Goal: Task Accomplishment & Management: Manage account settings

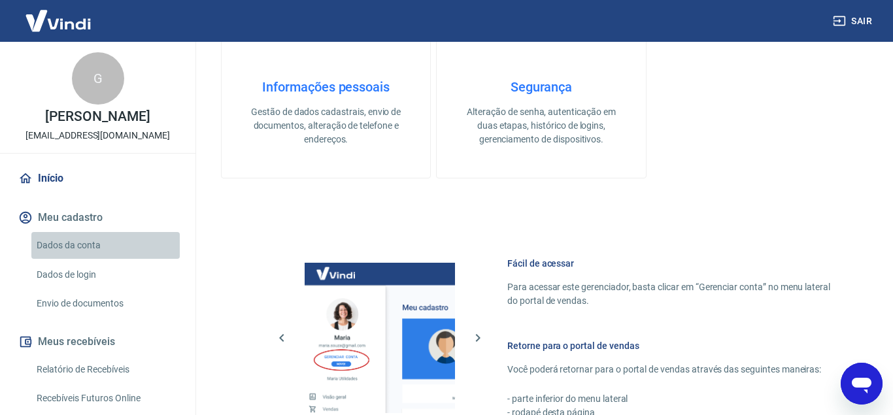
click at [82, 247] on link "Dados da conta" at bounding box center [105, 245] width 148 height 27
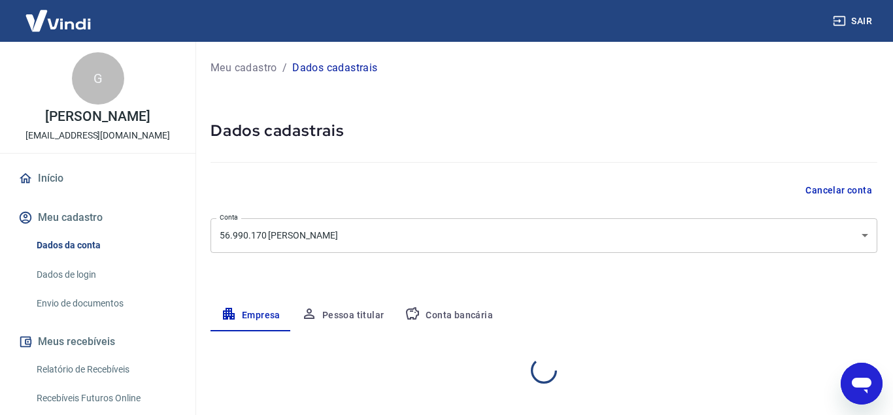
select select "SP"
select select "business"
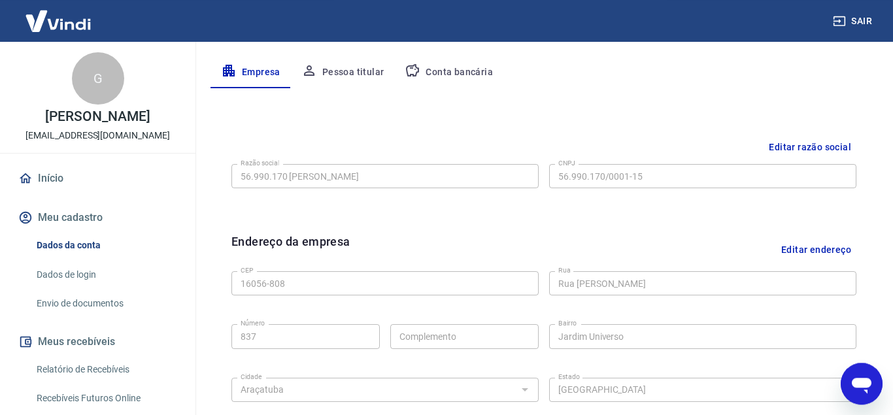
scroll to position [252, 0]
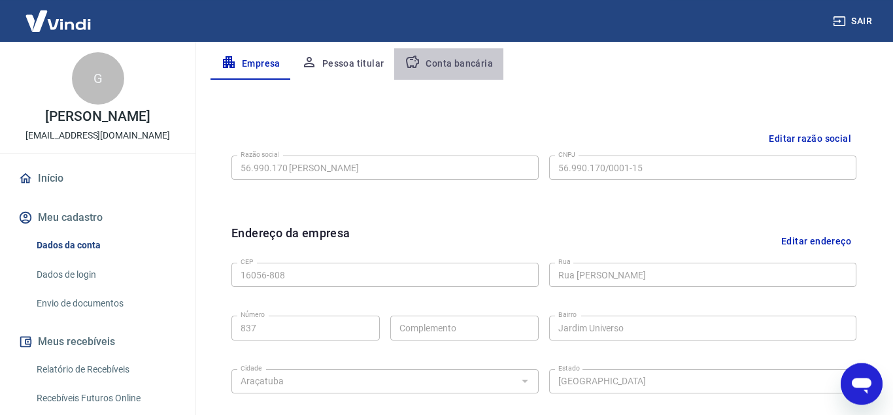
click at [458, 56] on button "Conta bancária" at bounding box center [448, 63] width 109 height 31
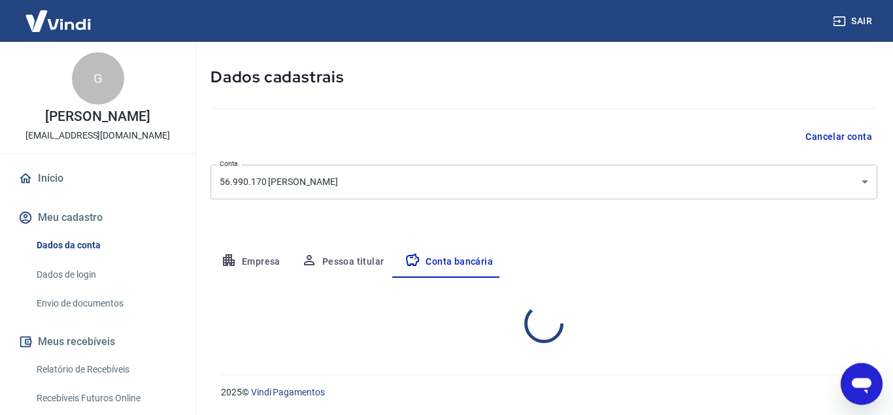
scroll to position [54, 0]
select select "1"
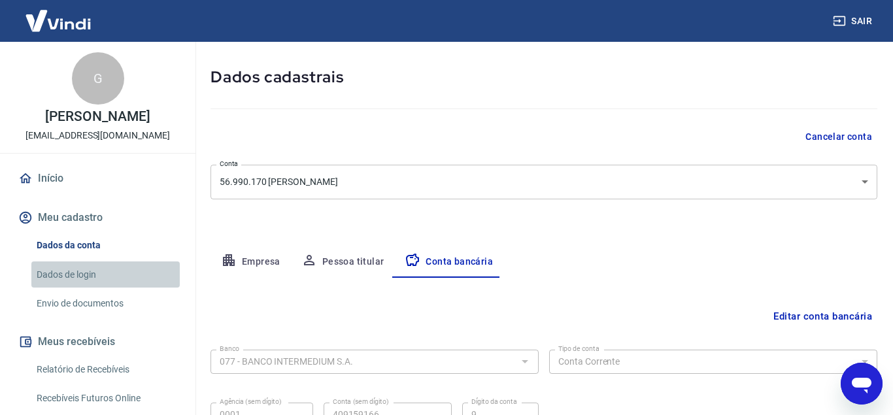
click at [52, 267] on link "Dados de login" at bounding box center [105, 275] width 148 height 27
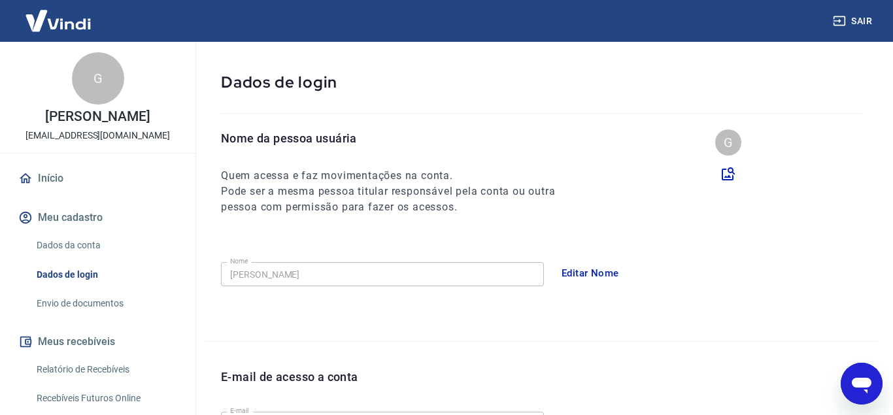
click at [95, 291] on link "Envio de documentos" at bounding box center [105, 303] width 148 height 27
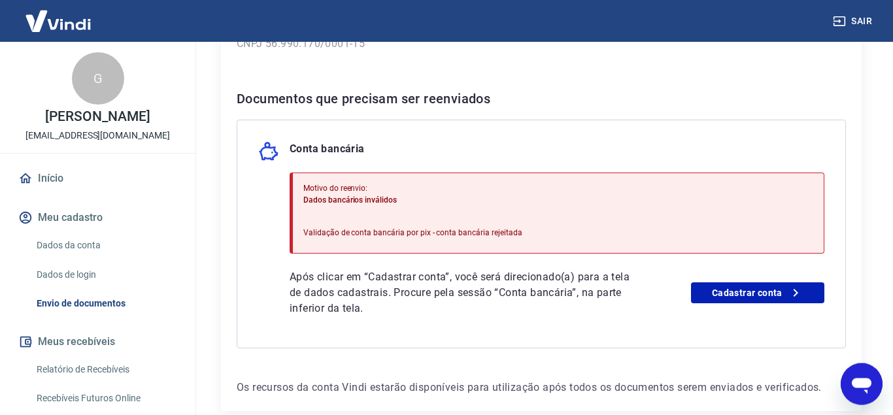
scroll to position [315, 0]
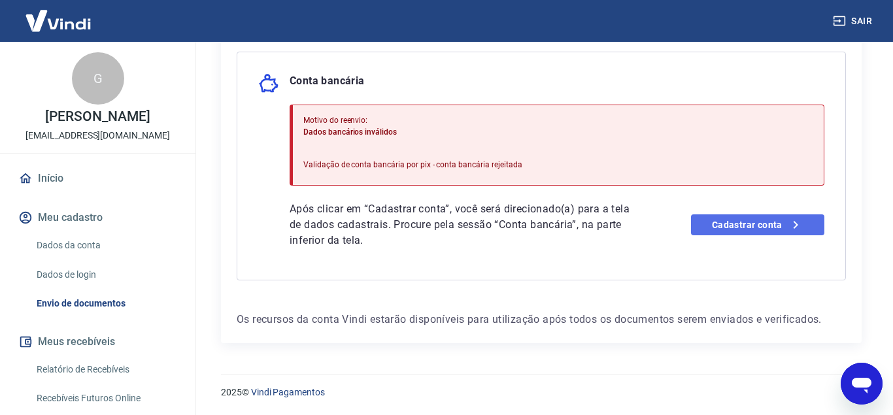
click at [749, 230] on link "Cadastrar conta" at bounding box center [758, 224] width 134 height 21
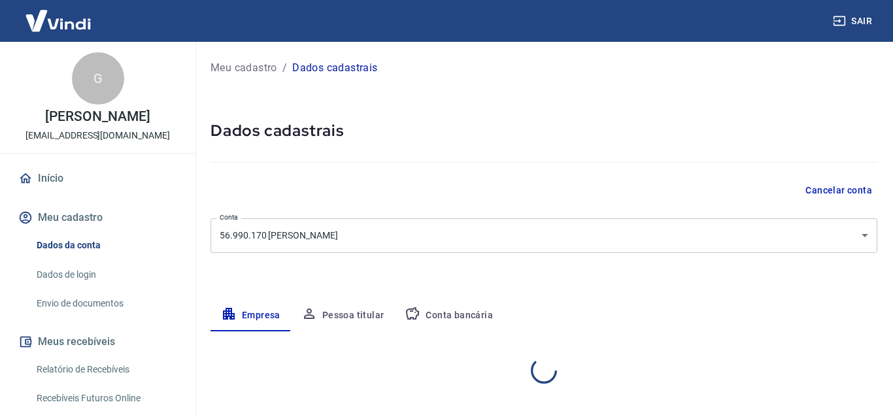
select select "SP"
select select "business"
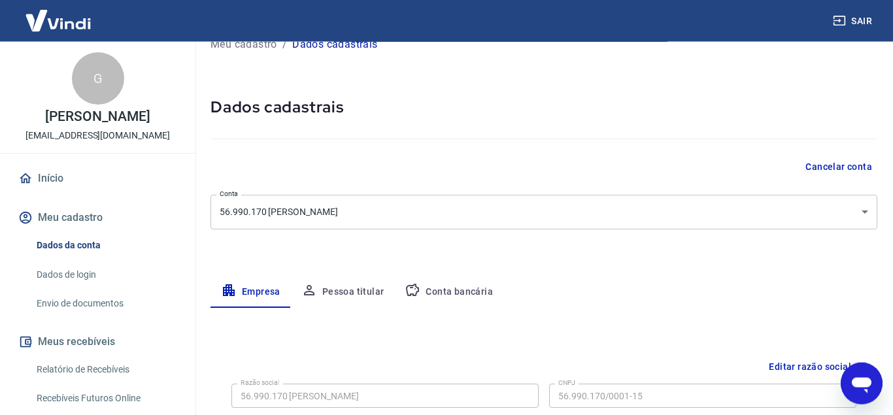
scroll to position [17, 0]
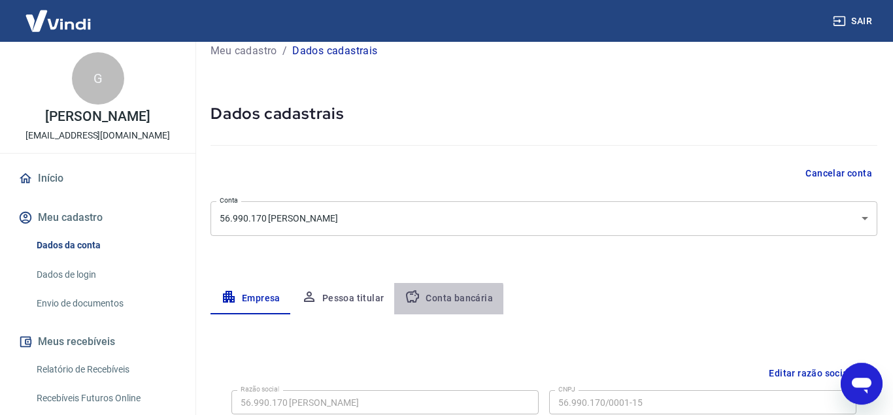
click at [437, 301] on button "Conta bancária" at bounding box center [448, 298] width 109 height 31
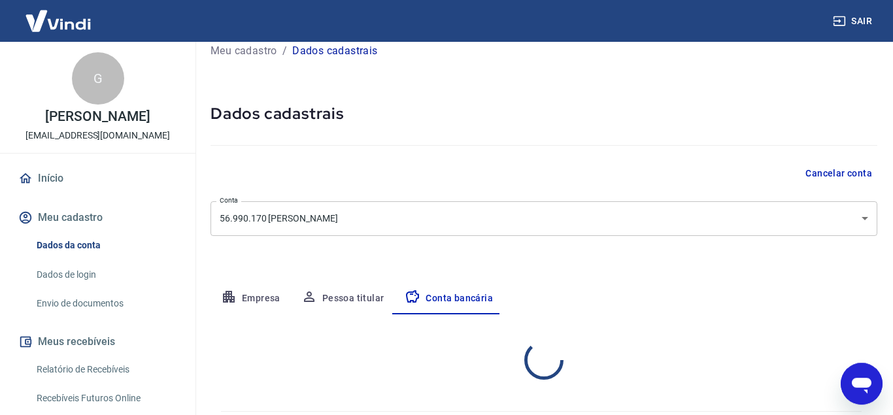
select select "1"
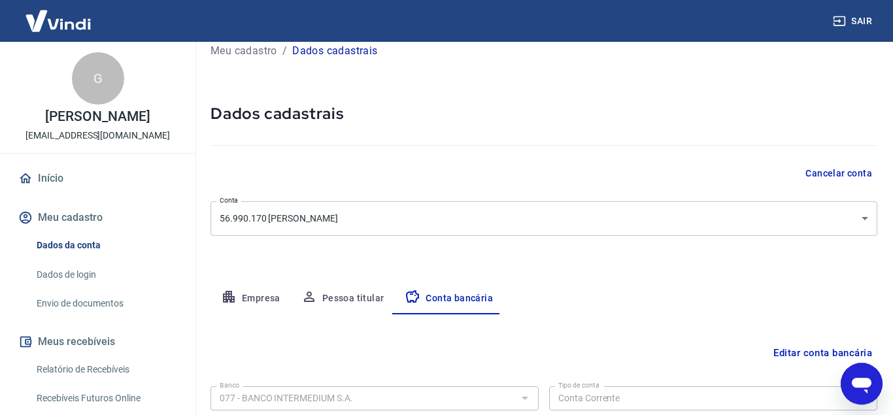
scroll to position [180, 0]
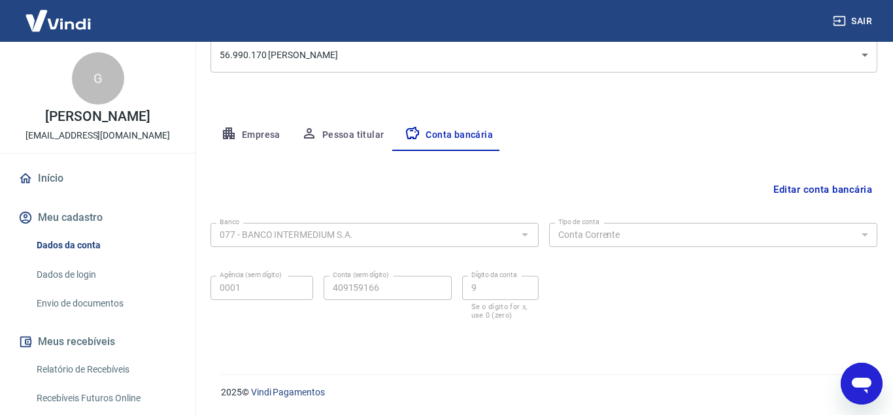
click at [866, 392] on icon "Abrir janela de mensagens" at bounding box center [862, 386] width 20 height 16
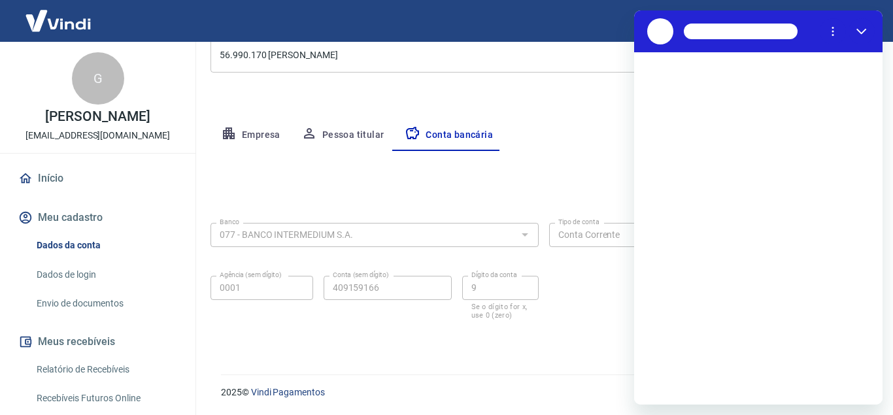
scroll to position [0, 0]
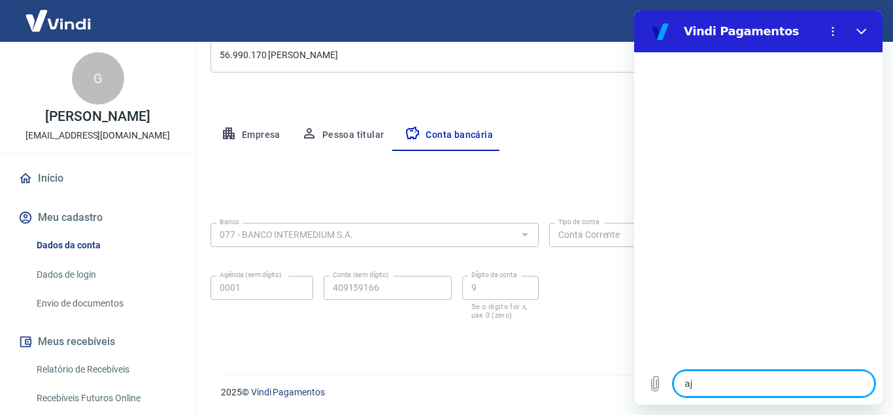
type textarea "aju"
type textarea "x"
type textarea "ajud"
type textarea "x"
type textarea "ajuda"
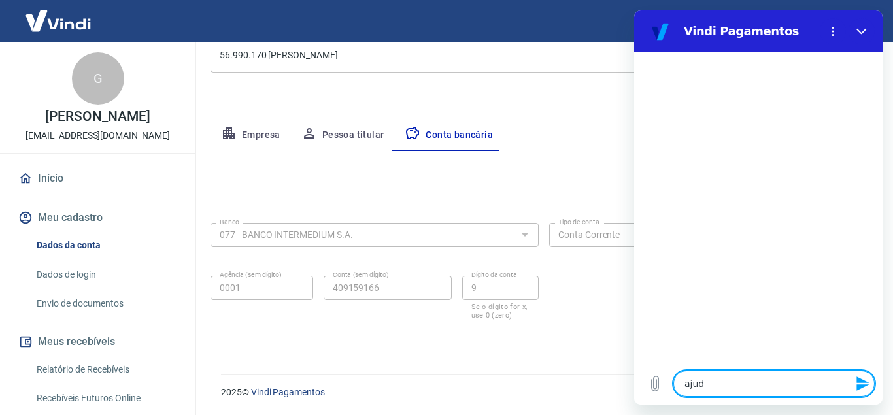
type textarea "x"
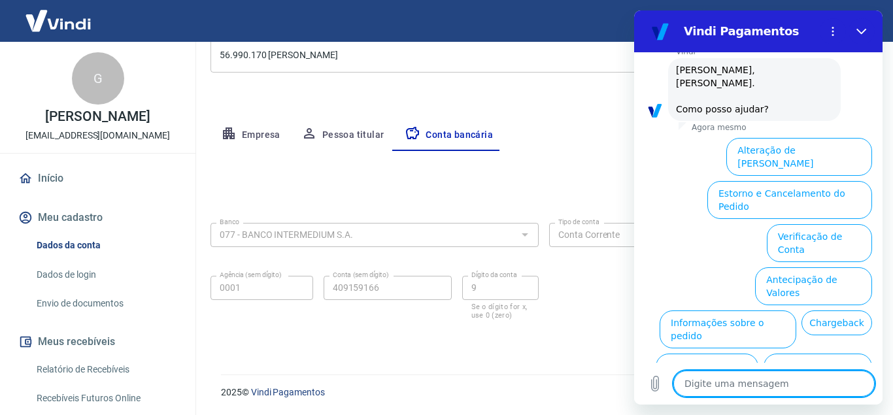
scroll to position [64, 0]
click at [840, 140] on button "Alteração de [PERSON_NAME]" at bounding box center [799, 156] width 146 height 38
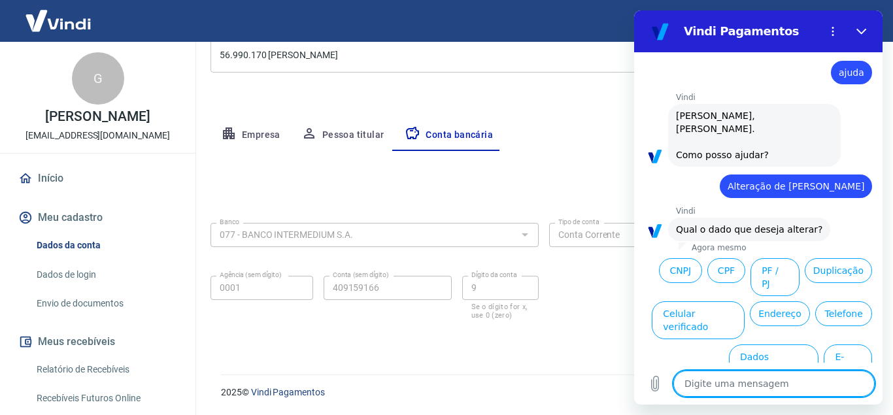
scroll to position [18, 0]
click at [752, 344] on button "Dados bancários" at bounding box center [774, 363] width 90 height 38
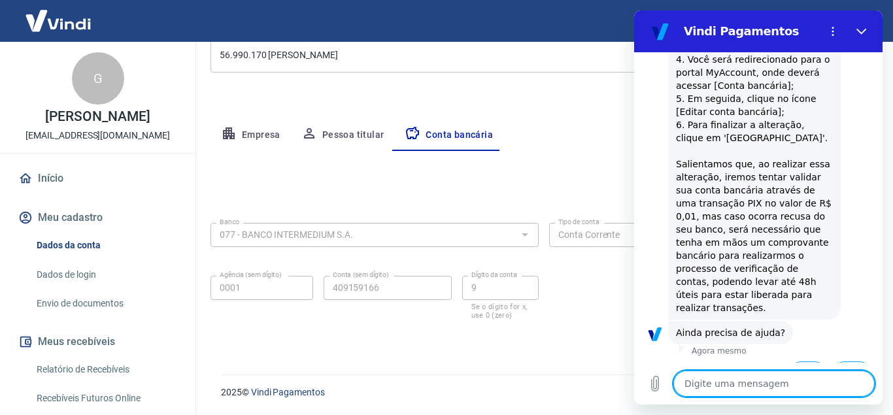
scroll to position [381, 0]
click at [808, 361] on button "Sim" at bounding box center [808, 373] width 38 height 25
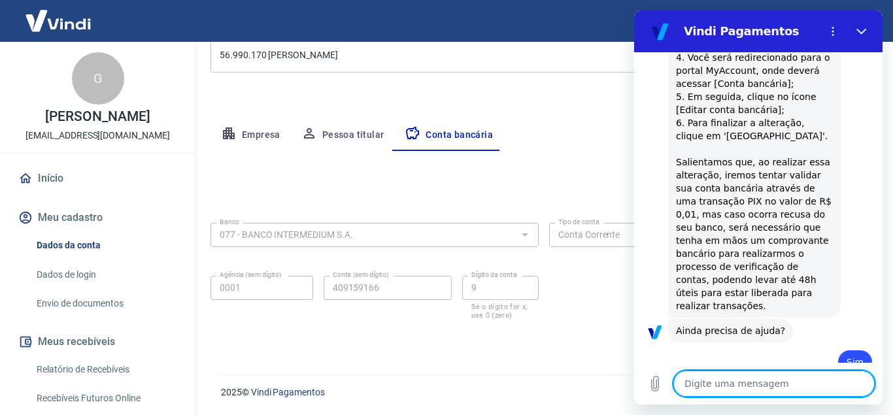
type textarea "x"
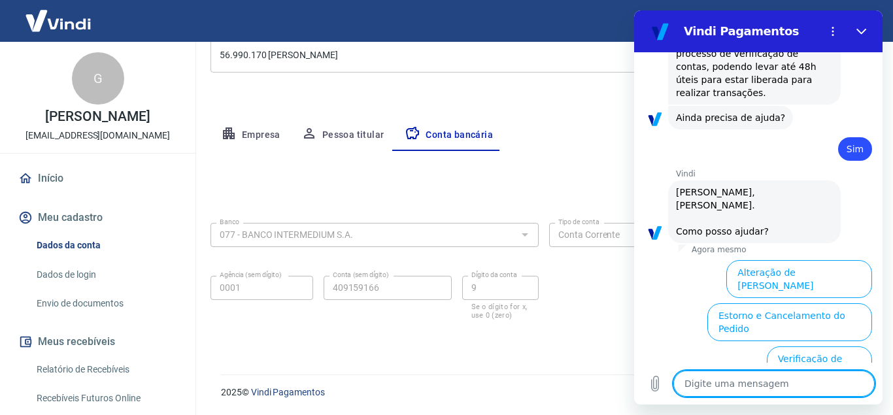
scroll to position [692, 0]
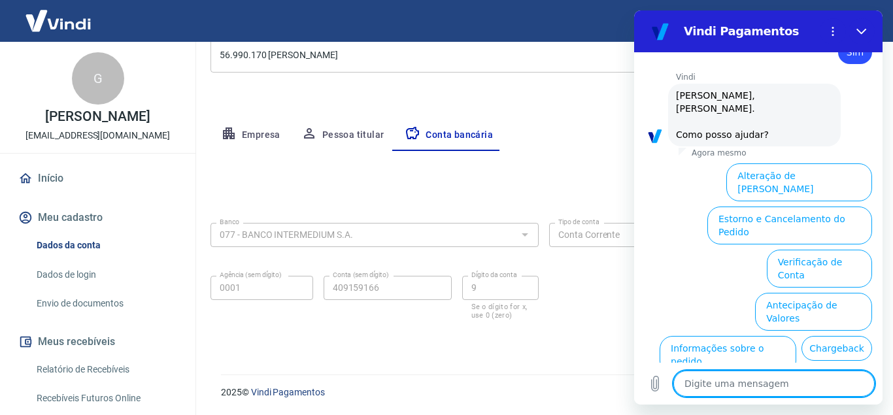
click at [713, 383] on textarea at bounding box center [774, 384] width 201 height 26
type textarea "f"
type textarea "x"
type textarea "fa"
type textarea "x"
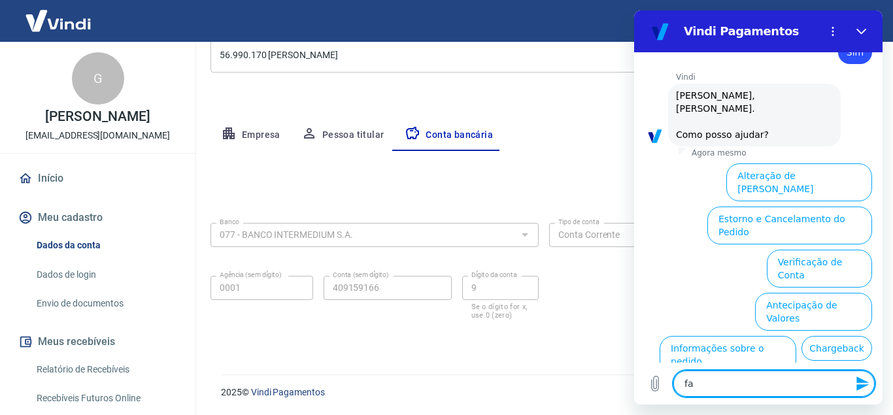
type textarea "fal"
type textarea "x"
type textarea "fala"
type textarea "x"
type textarea "falar"
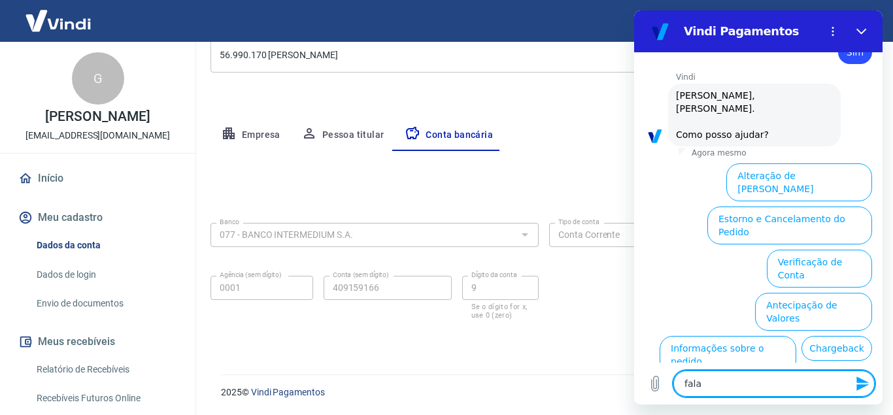
type textarea "x"
type textarea "falar"
type textarea "x"
type textarea "falar c"
type textarea "x"
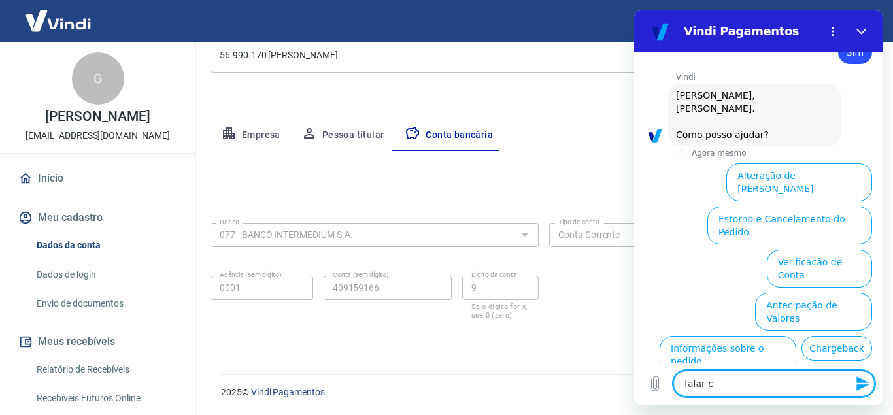
type textarea "falar co"
type textarea "x"
type textarea "falar com"
type textarea "x"
type textarea "falar com"
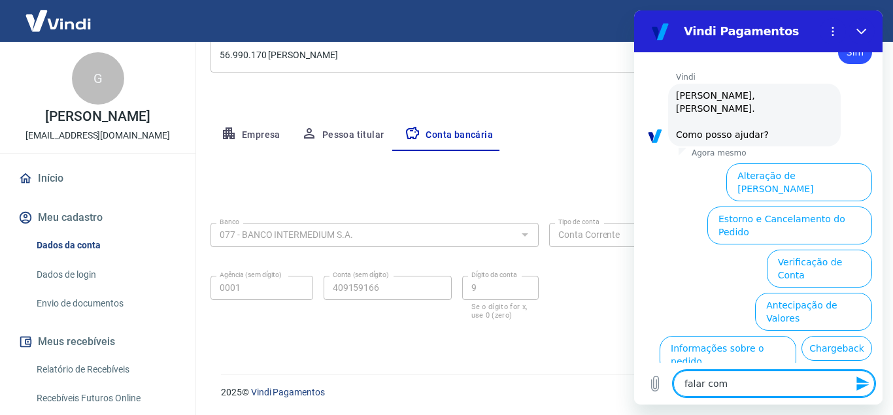
type textarea "x"
type textarea "falar com a"
type textarea "x"
type textarea "falar com at"
type textarea "x"
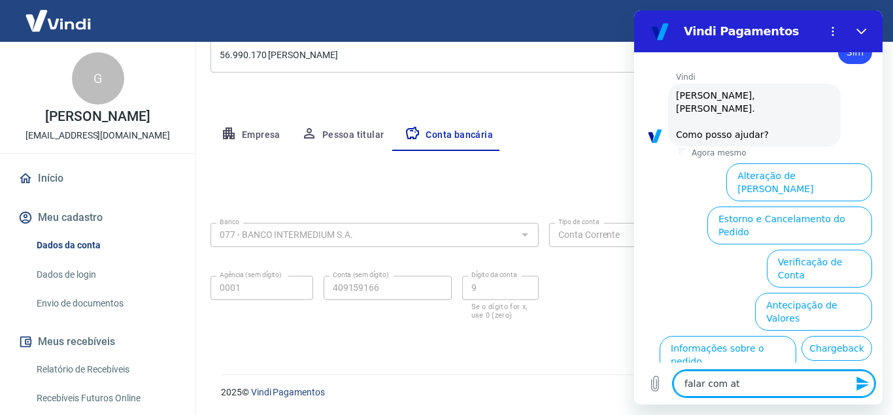
type textarea "falar com ate"
type textarea "x"
type textarea "falar com [GEOGRAPHIC_DATA]"
type textarea "x"
type textarea "falar com atend"
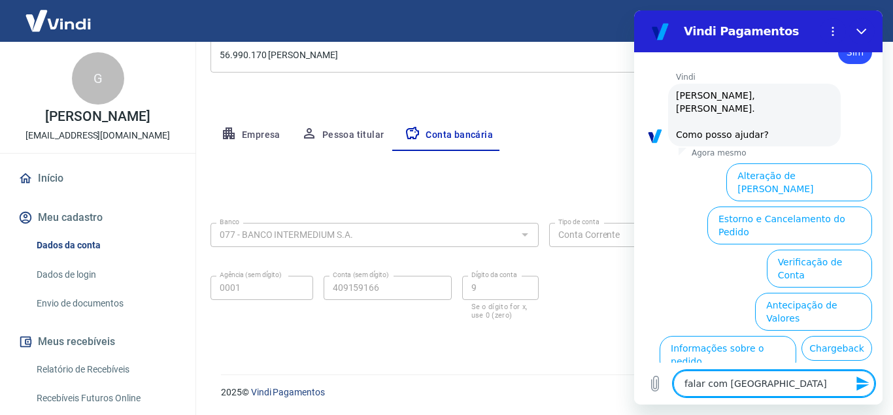
type textarea "x"
type textarea "falar com atende"
type textarea "x"
type textarea "falar com atenden"
type textarea "x"
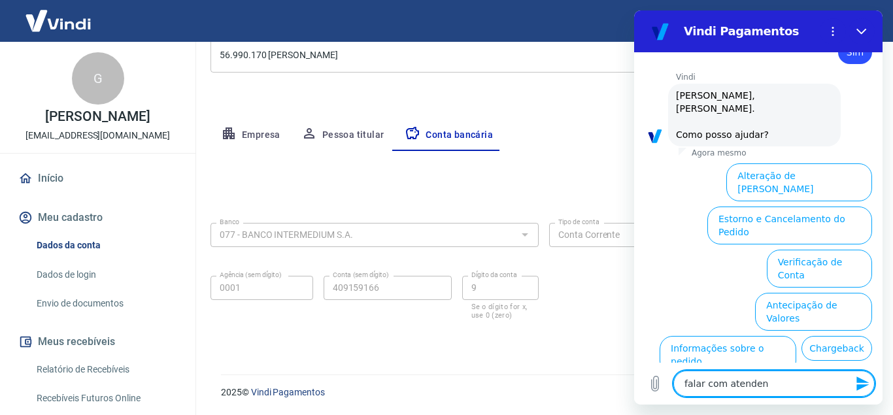
type textarea "falar com atendent"
type textarea "x"
type textarea "falar com atendente"
type textarea "x"
type textarea "falar com atendente"
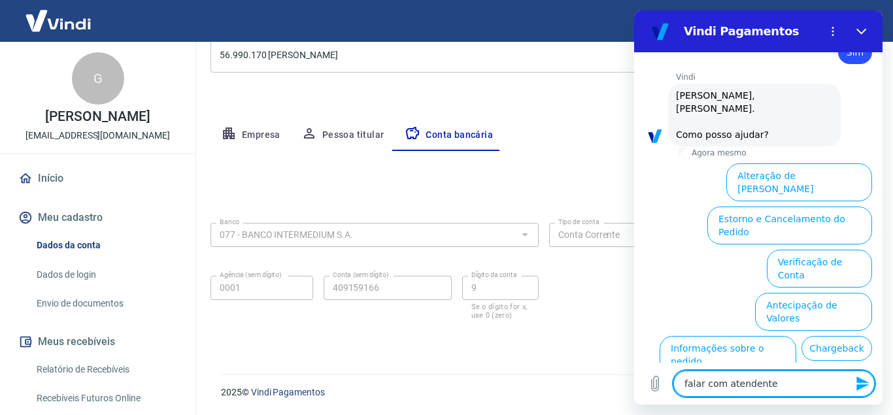
type textarea "x"
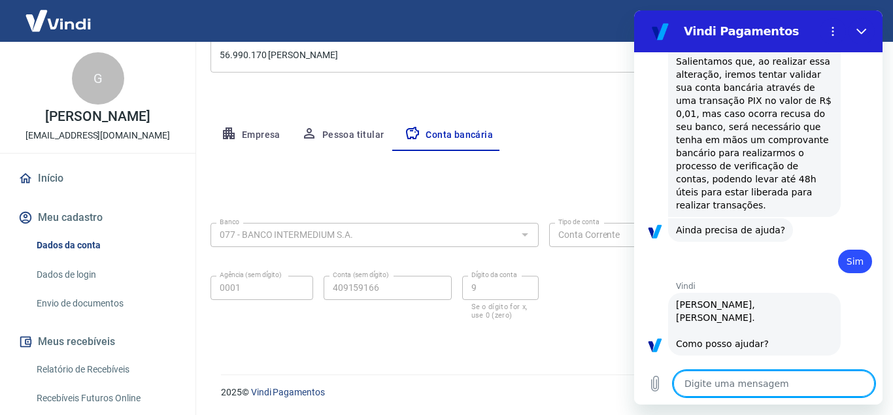
type textarea "x"
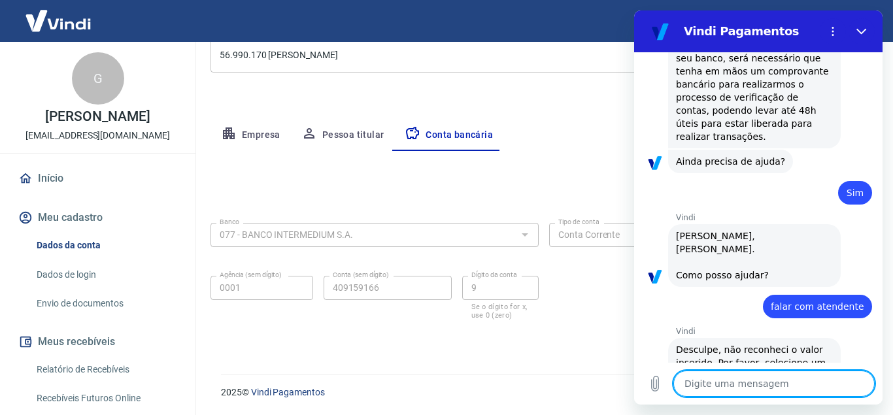
scroll to position [552, 0]
type textarea "f"
type textarea "x"
type textarea "fa"
type textarea "x"
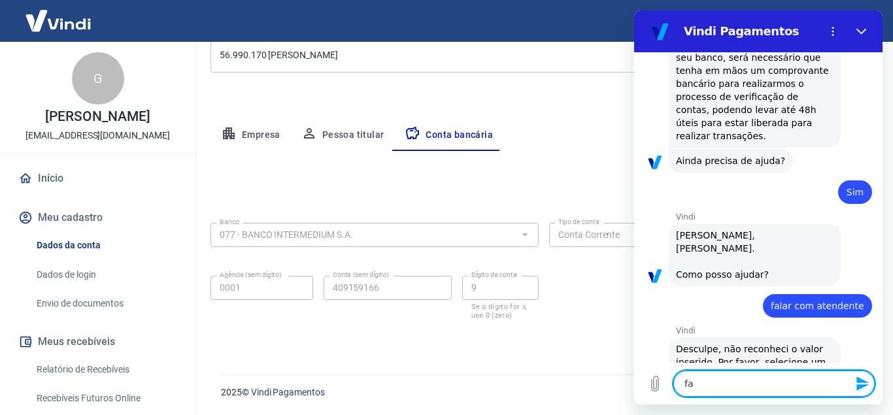
type textarea "fal"
type textarea "x"
type textarea "fala"
type textarea "x"
type textarea "falar"
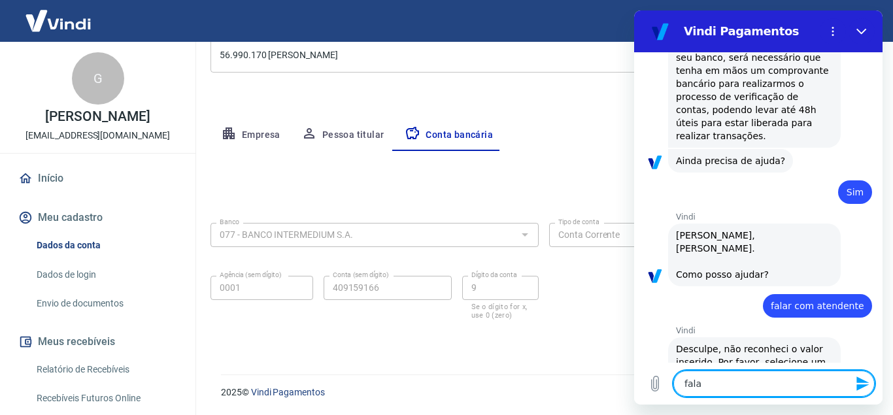
type textarea "x"
type textarea "falar"
type textarea "x"
type textarea "falar c"
type textarea "x"
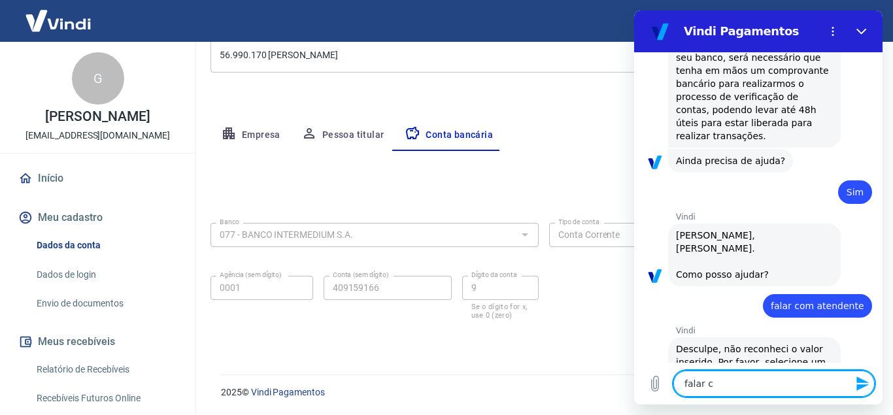
type textarea "falar co"
type textarea "x"
type textarea "falar com"
type textarea "x"
type textarea "falar com"
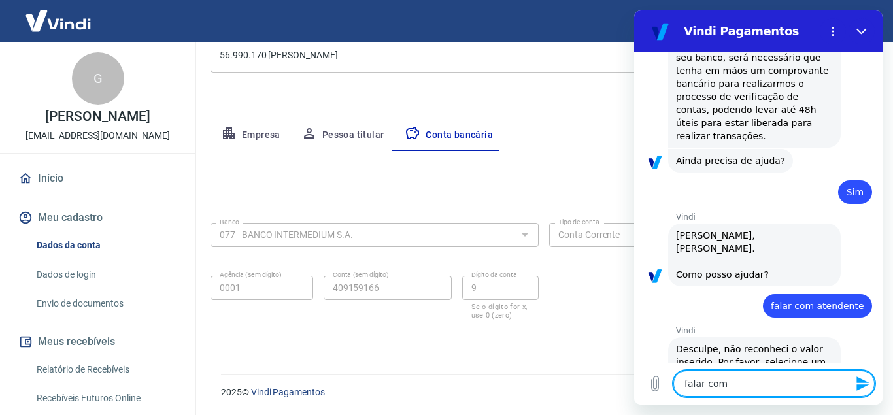
type textarea "x"
type textarea "falar com a"
type textarea "x"
type textarea "falar com at"
type textarea "x"
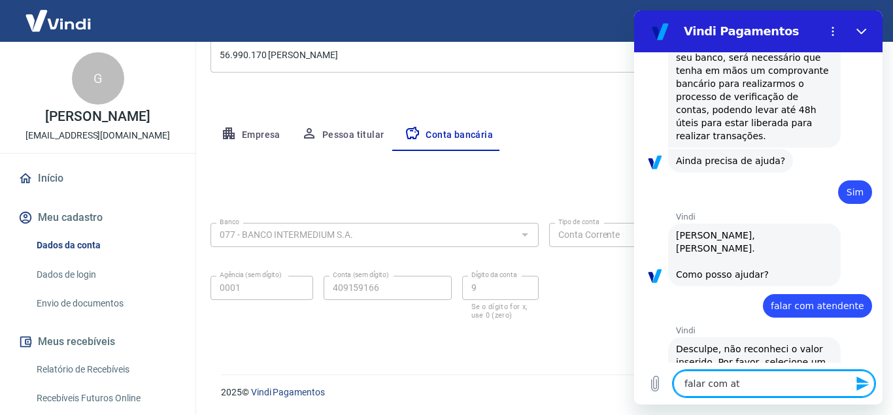
type textarea "falar com ate"
type textarea "x"
type textarea "falar com [GEOGRAPHIC_DATA]"
type textarea "x"
type textarea "falar com atend"
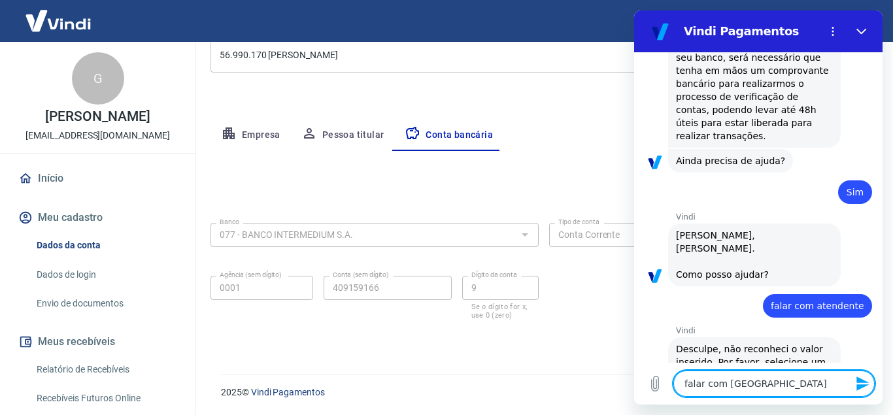
type textarea "x"
type textarea "falar com atende"
type textarea "x"
type textarea "falar com atenden"
type textarea "x"
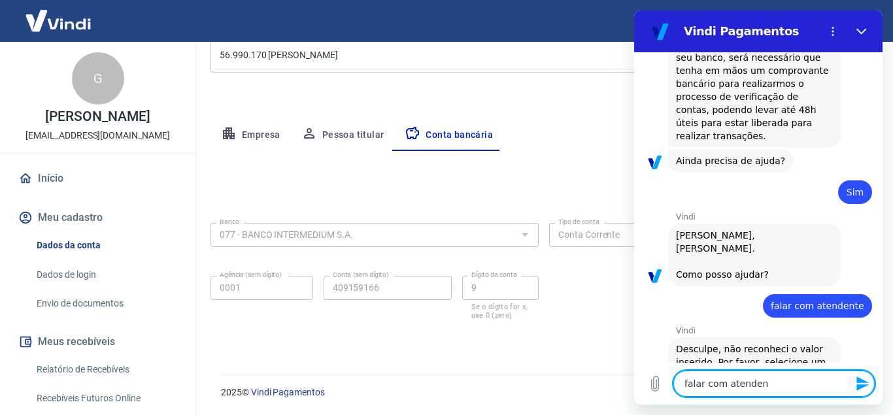
type textarea "falar com atendent"
type textarea "x"
type textarea "falar com atendente"
type textarea "x"
type textarea "falar com atendente"
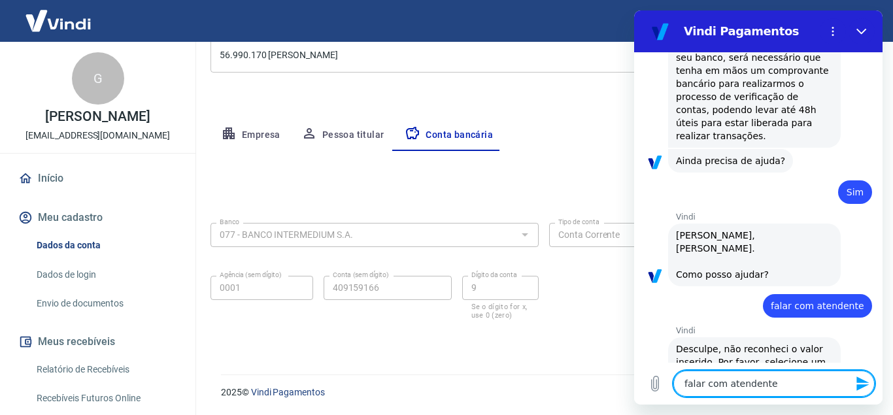
type textarea "x"
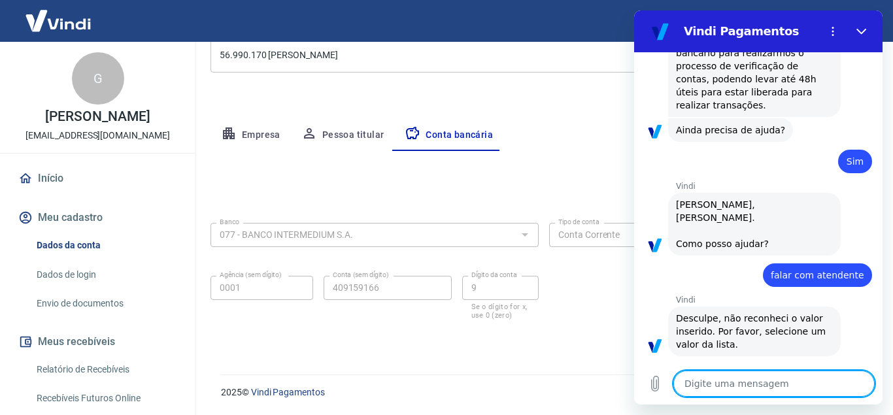
type textarea "x"
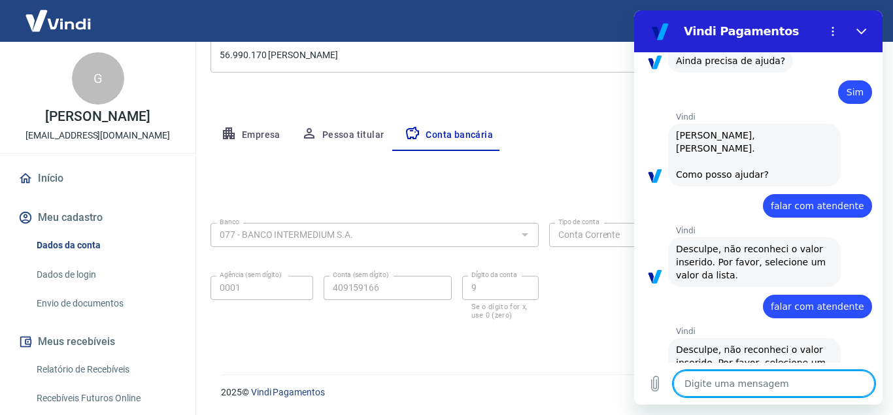
scroll to position [653, 0]
type textarea "q"
type textarea "x"
type textarea "qu"
type textarea "x"
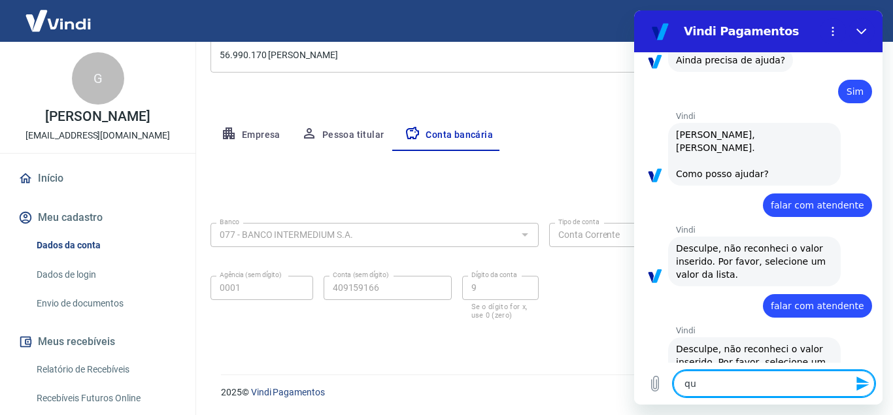
type textarea "qua"
type textarea "x"
type textarea "qual"
type textarea "x"
type textarea "qual"
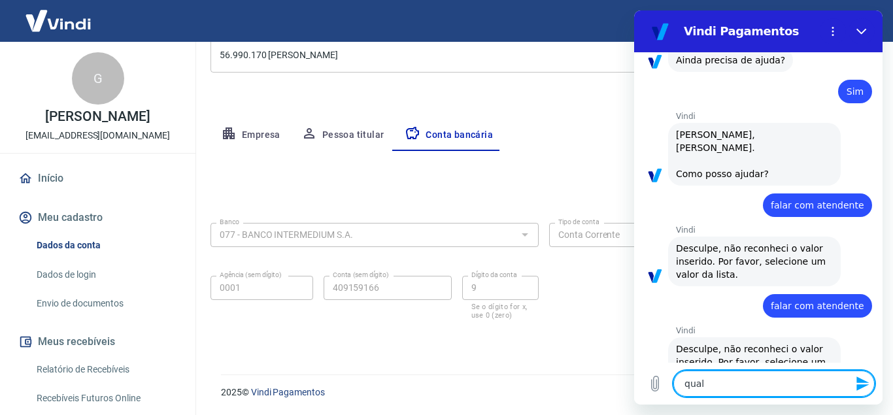
type textarea "x"
type textarea "qual a"
type textarea "x"
type textarea "qual a"
type textarea "x"
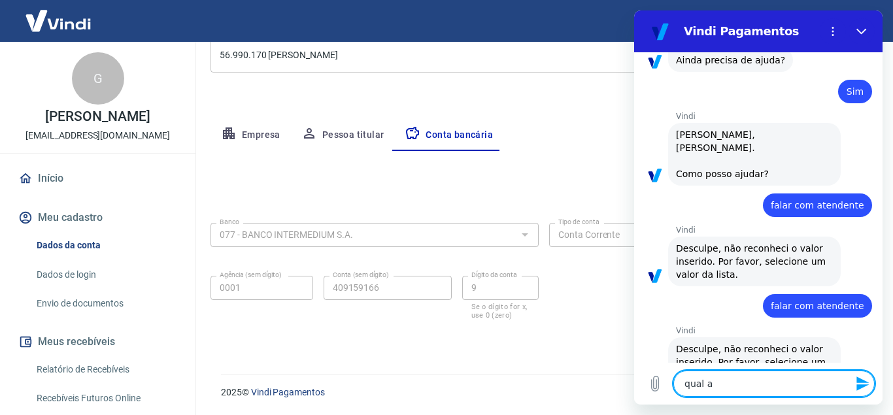
type textarea "qual a l"
type textarea "x"
type textarea "qual a li"
type textarea "x"
type textarea "qual a lis"
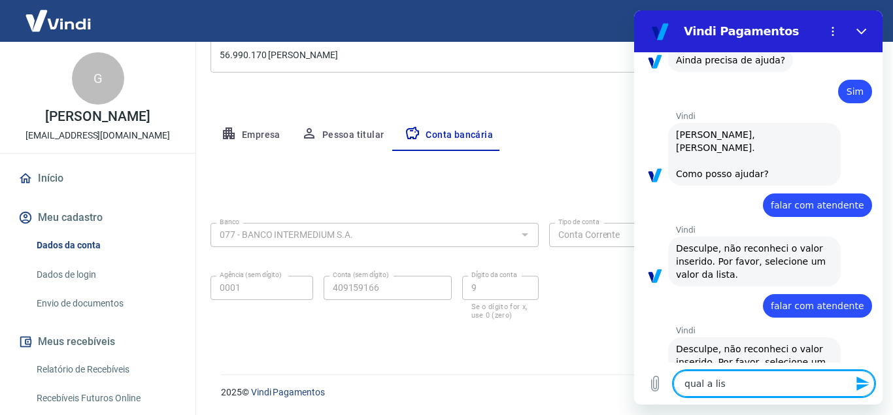
type textarea "x"
type textarea "qual a list"
type textarea "x"
type textarea "qual a lista"
type textarea "x"
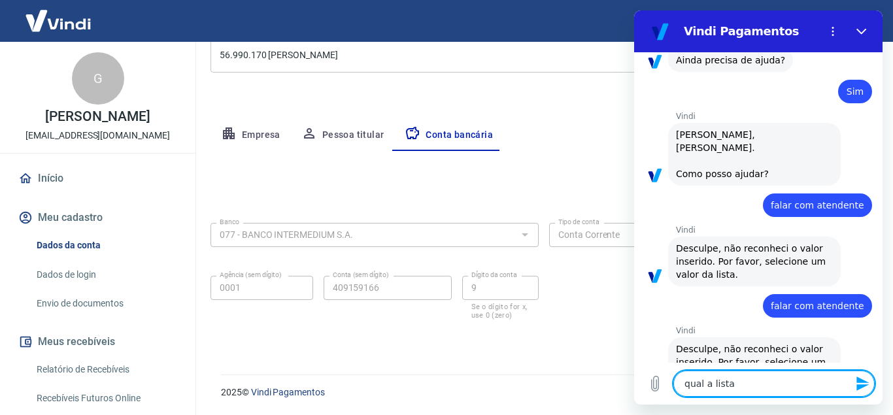
type textarea "qual a lista?"
type textarea "x"
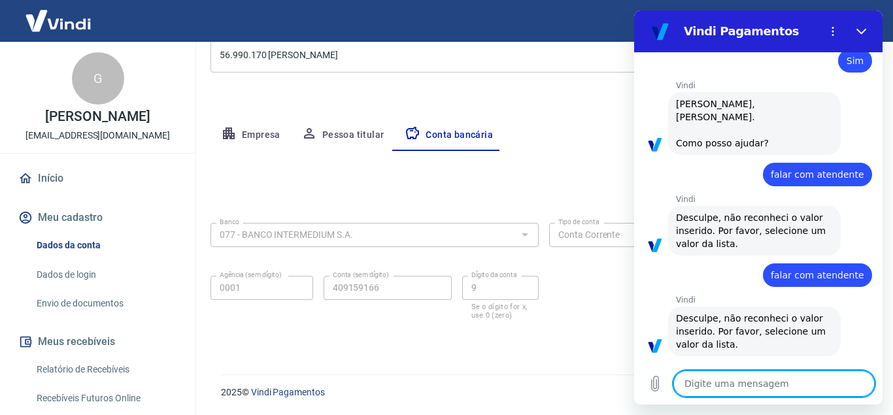
type textarea "x"
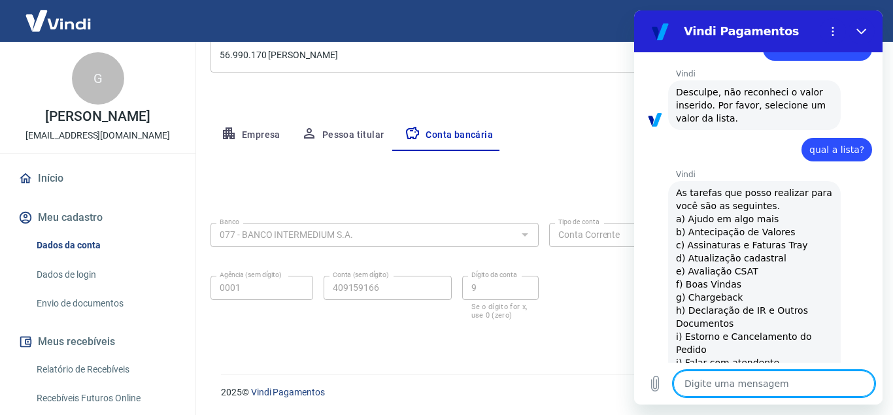
scroll to position [910, 0]
type textarea "j"
type textarea "x"
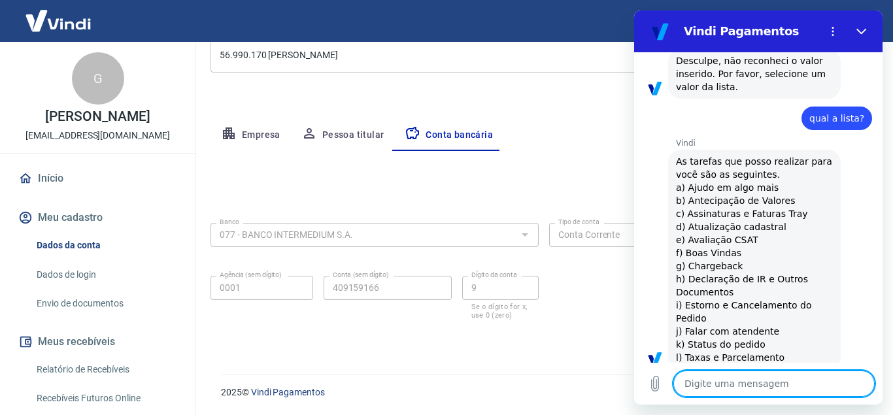
type textarea "x"
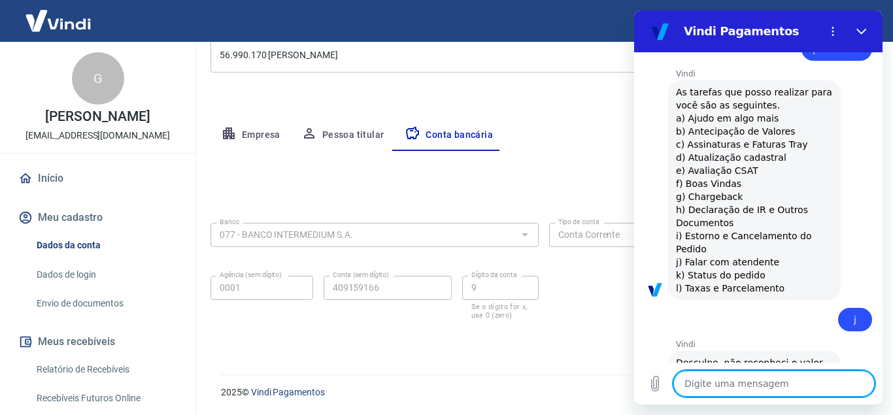
scroll to position [1011, 0]
type textarea "f"
type textarea "x"
type textarea "fa"
type textarea "x"
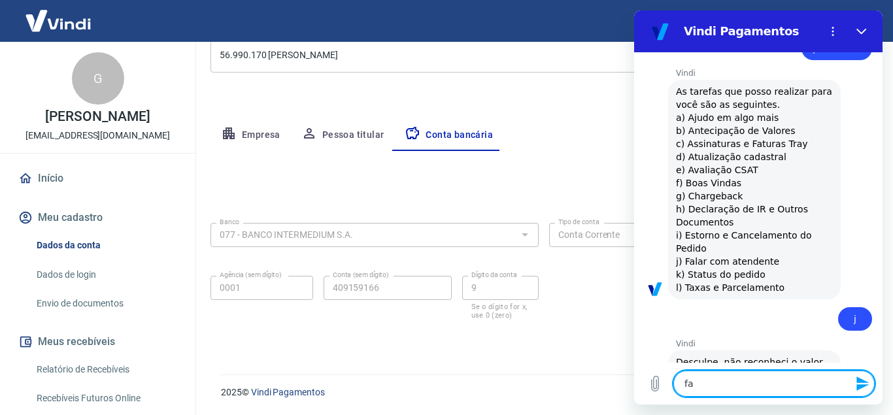
type textarea "fal"
type textarea "x"
type textarea "fala"
type textarea "x"
type textarea "falar"
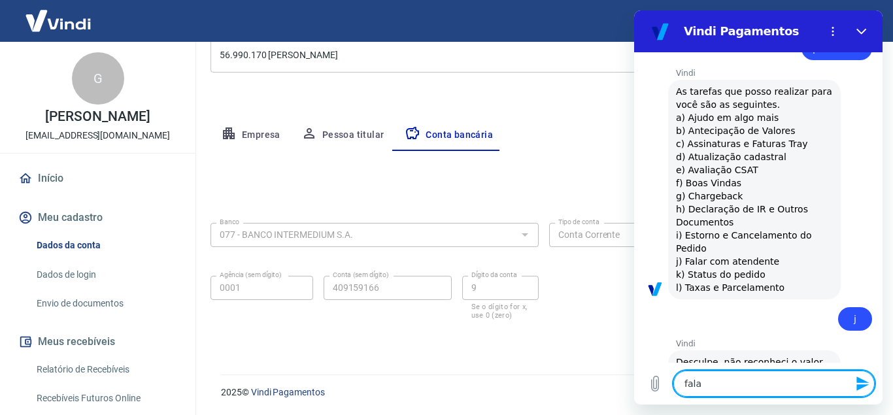
type textarea "x"
type textarea "falar"
type textarea "x"
type textarea "falar c"
type textarea "x"
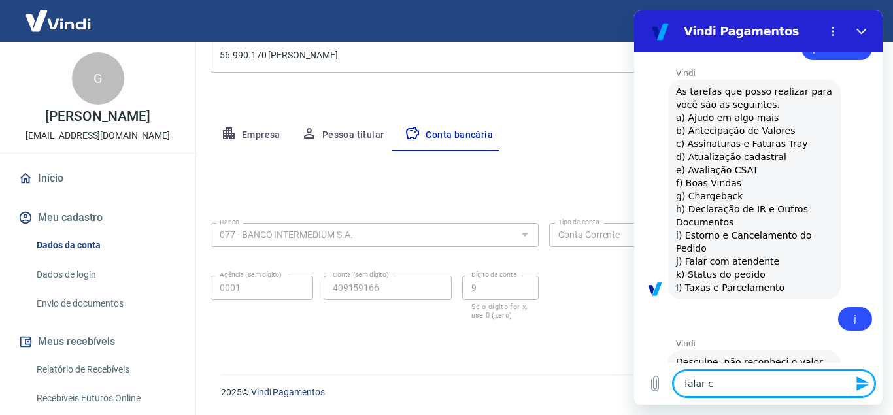
type textarea "falar co"
type textarea "x"
type textarea "falar com"
type textarea "x"
type textarea "falar com"
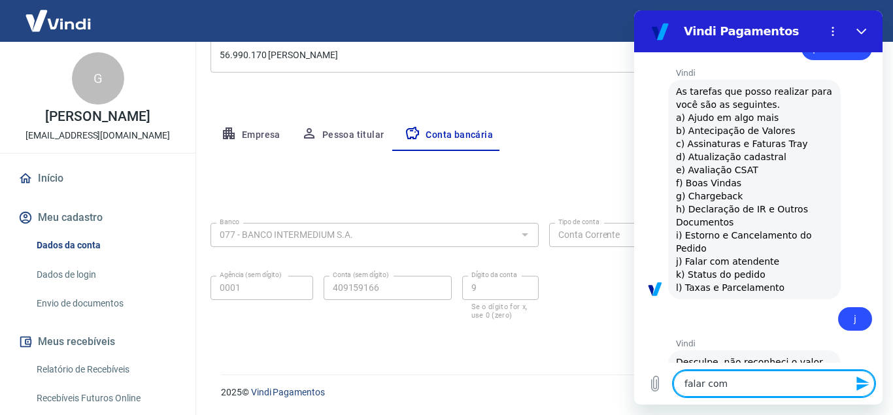
type textarea "x"
type textarea "falar com a"
type textarea "x"
type textarea "falar com at"
type textarea "x"
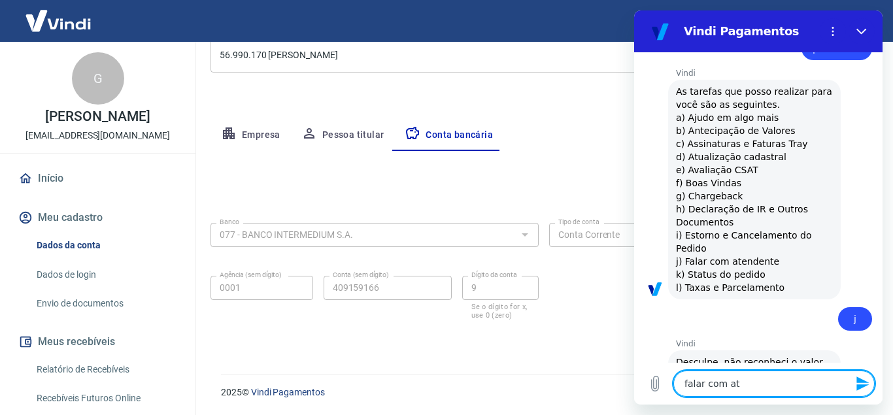
type textarea "falar com atr"
type textarea "x"
type textarea "falar com atre"
type textarea "x"
type textarea "falar com atr"
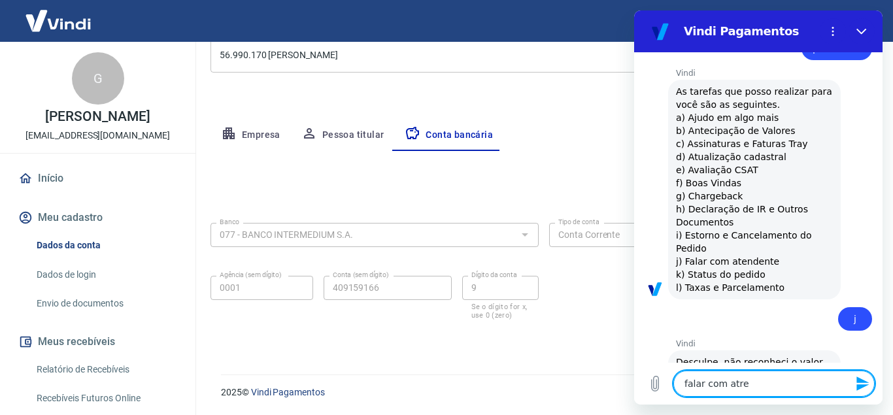
type textarea "x"
type textarea "falar com at"
type textarea "x"
type textarea "falar com ate"
type textarea "x"
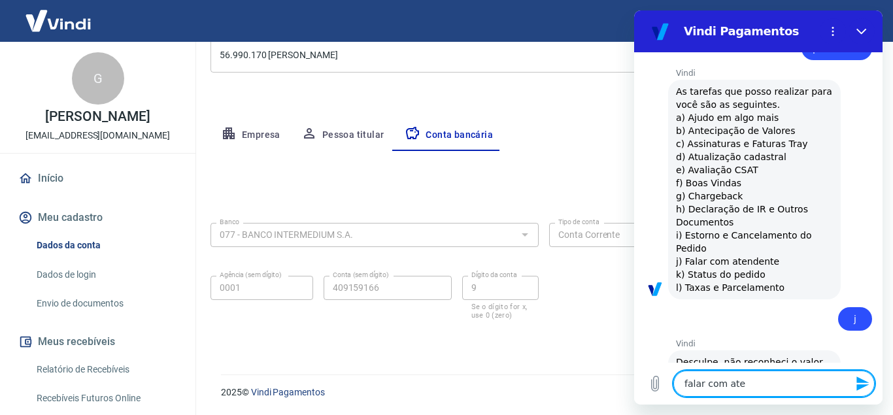
type textarea "falar com [GEOGRAPHIC_DATA]"
type textarea "x"
type textarea "falar com atend"
type textarea "x"
type textarea "falar com atende"
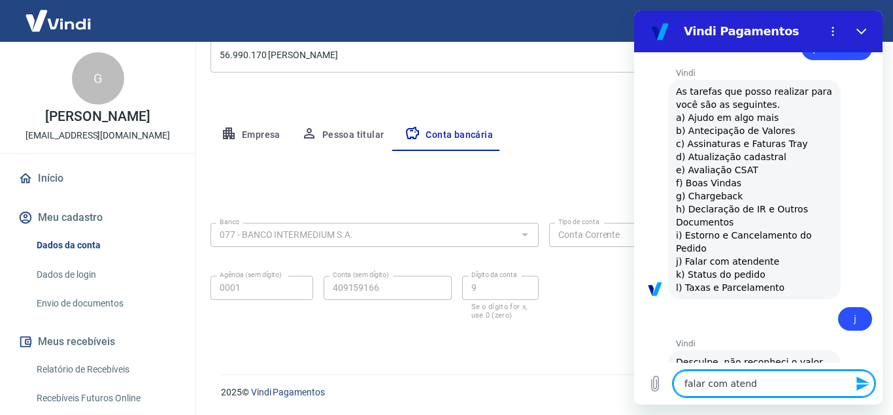
type textarea "x"
type textarea "falar com atenden"
type textarea "x"
type textarea "falar com atendent"
type textarea "x"
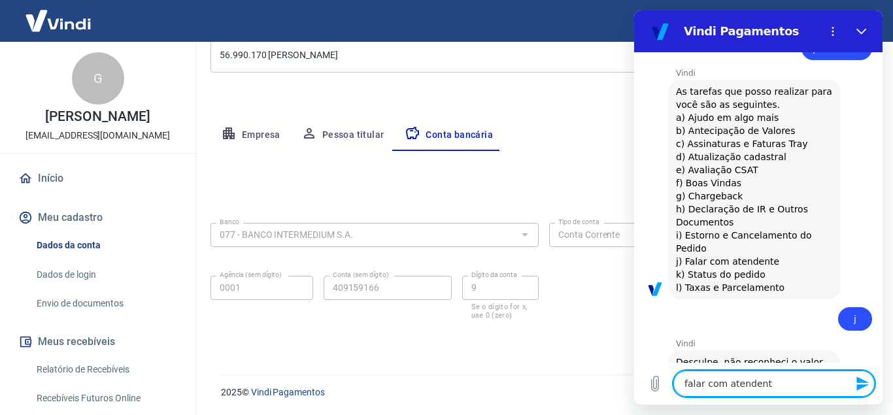
type textarea "falar com atendente"
type textarea "x"
type textarea "falar com atendente"
type textarea "x"
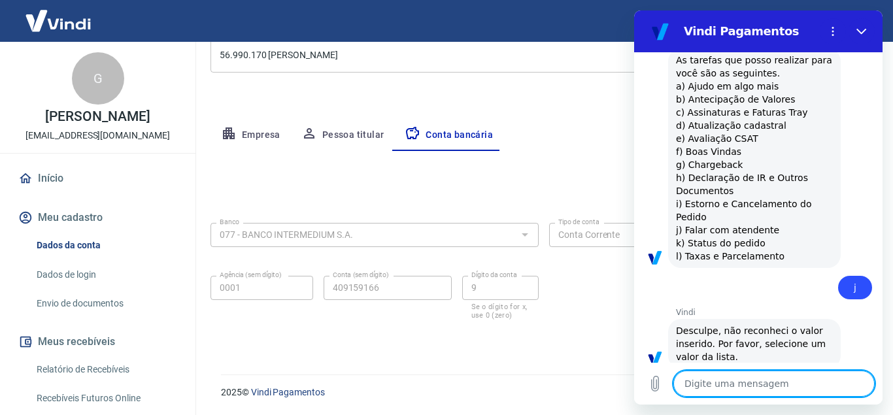
type textarea "x"
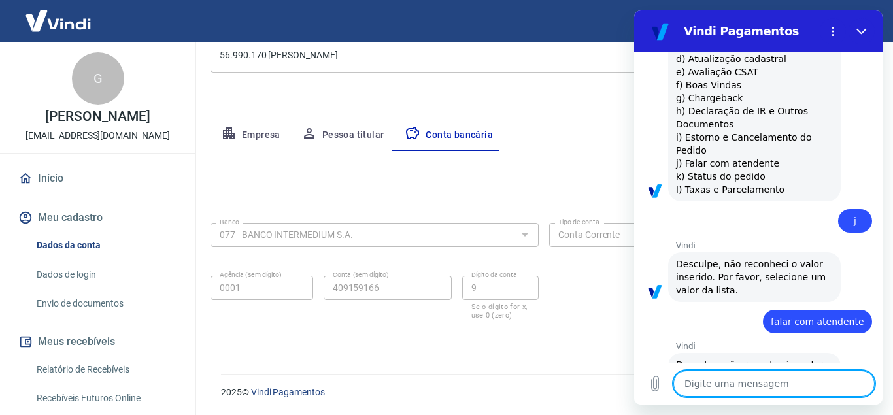
scroll to position [1112, 0]
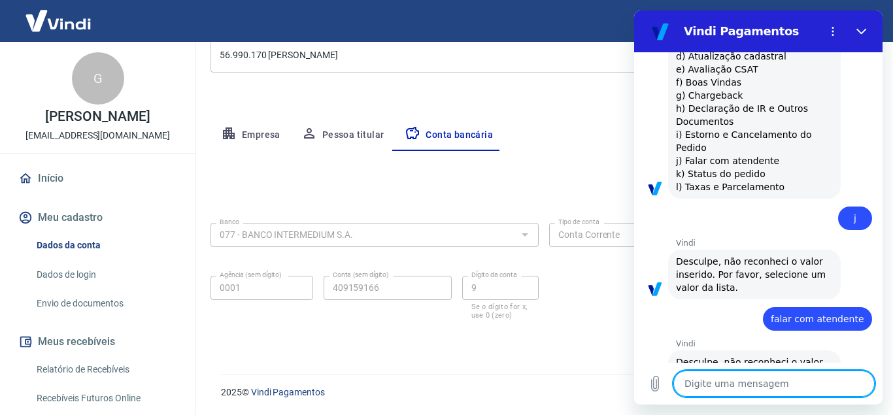
type textarea "f"
type textarea "x"
type textarea "fa"
type textarea "x"
type textarea "fal"
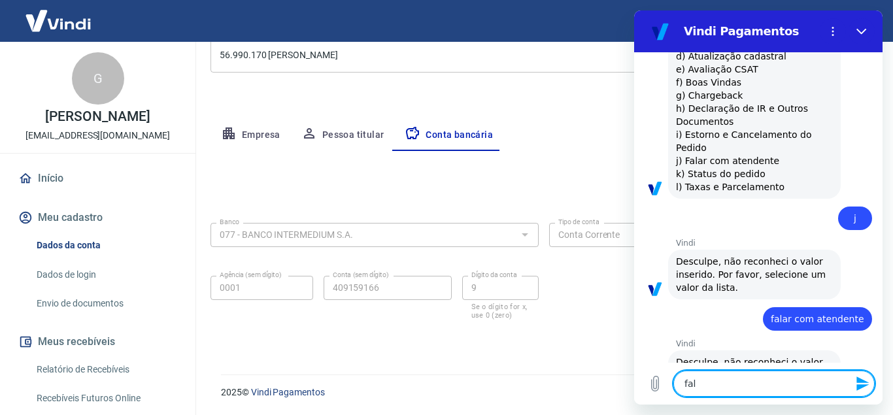
type textarea "x"
type textarea "fala"
type textarea "x"
type textarea "falar"
type textarea "x"
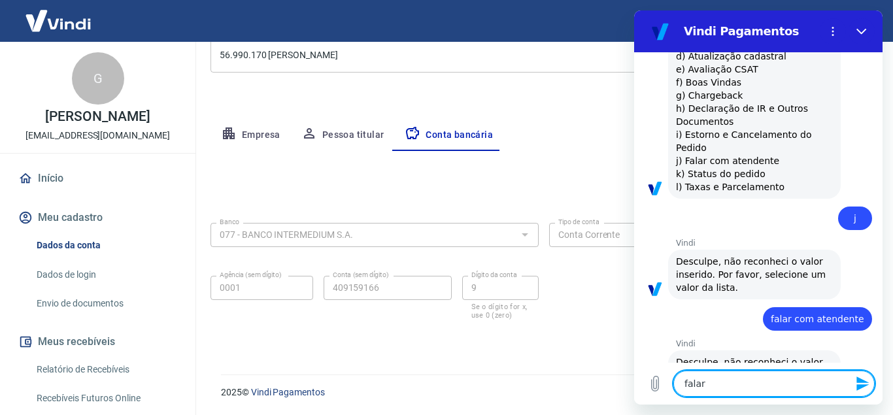
type textarea "falar"
type textarea "x"
type textarea "falar c"
type textarea "x"
type textarea "falar co"
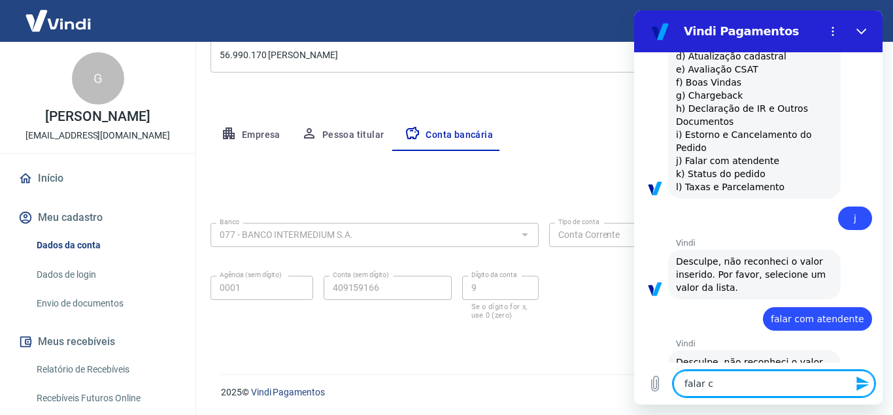
type textarea "x"
type textarea "falar com"
type textarea "x"
type textarea "falar com"
type textarea "x"
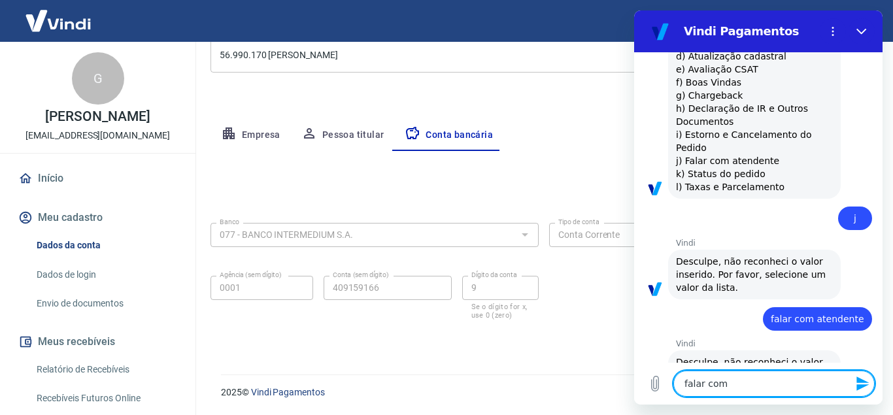
type textarea "falar com a"
type textarea "x"
type textarea "falar com at"
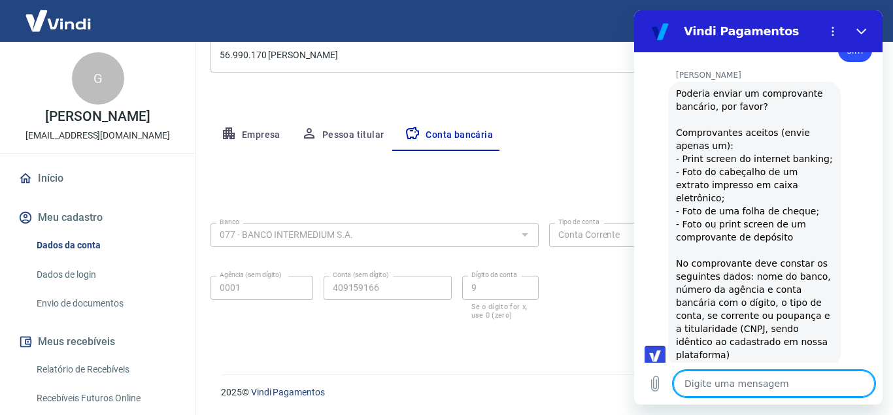
scroll to position [1869, 0]
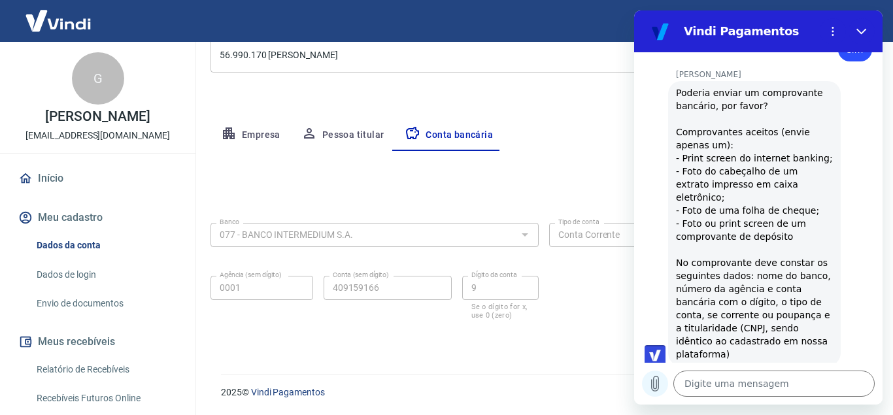
click at [653, 383] on icon "Carregar arquivo" at bounding box center [655, 384] width 7 height 15
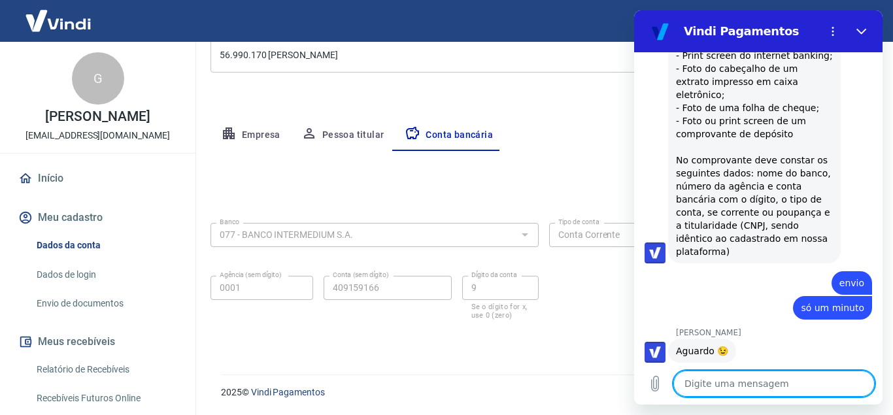
scroll to position [1972, 0]
click at [782, 370] on img "Imagem compartilhada. Ofereça mais contexto ao seu agente, caso ainda não tenha…" at bounding box center [780, 417] width 186 height 95
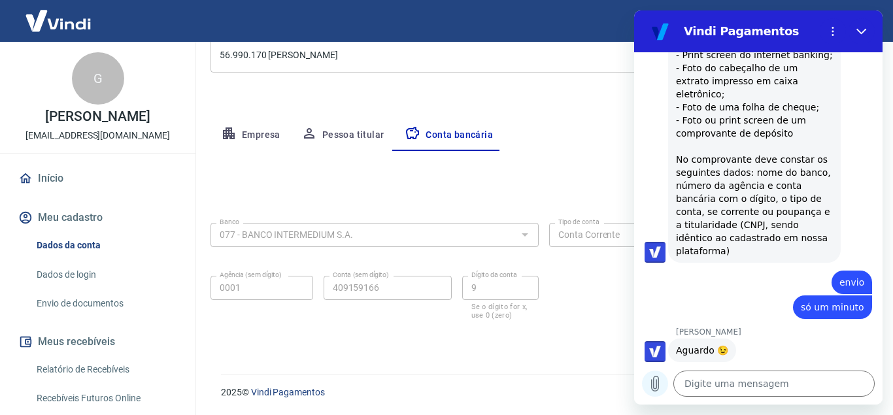
click at [652, 386] on icon "Carregar arquivo" at bounding box center [655, 384] width 7 height 15
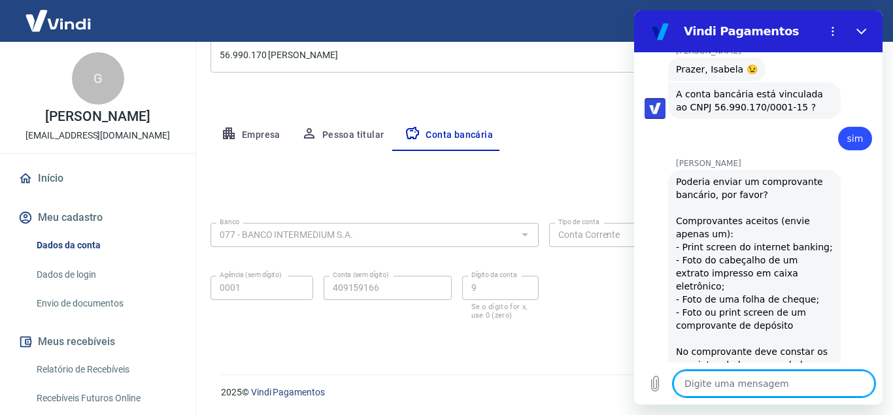
scroll to position [1783, 0]
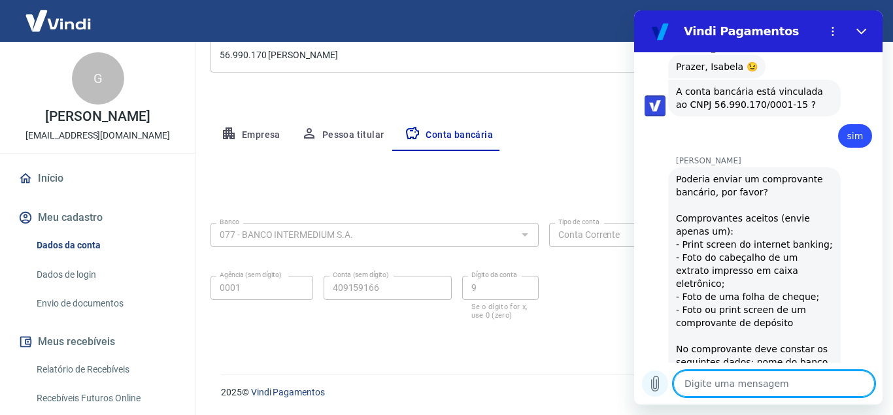
click at [657, 374] on button "Carregar arquivo" at bounding box center [655, 384] width 26 height 26
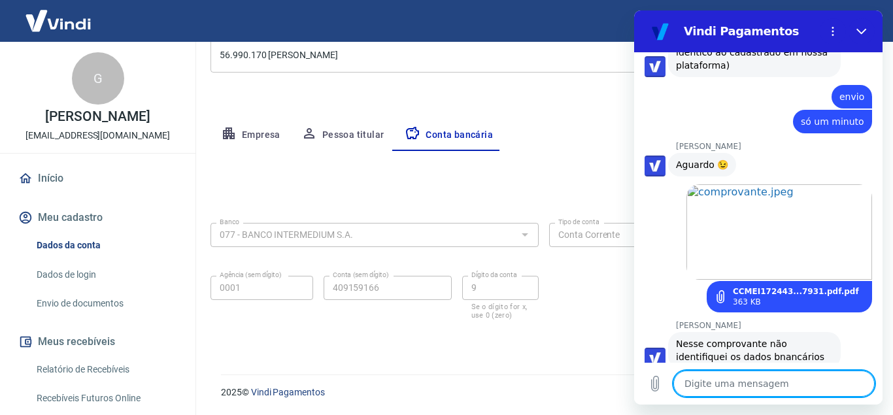
scroll to position [2239, 0]
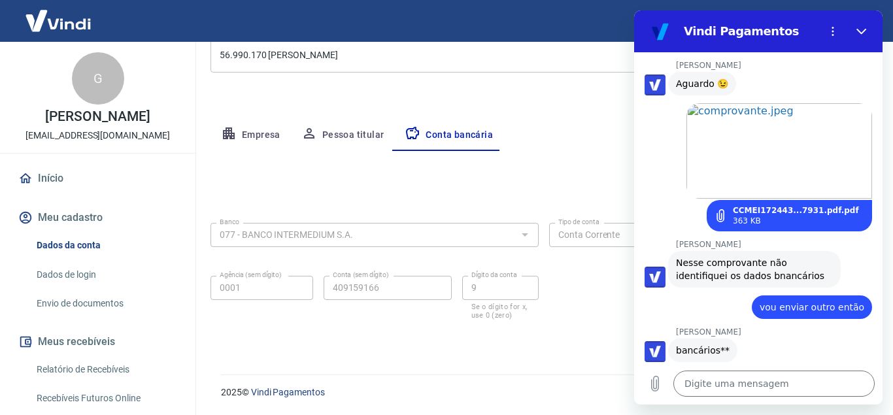
click at [771, 370] on img "Imagem compartilhada. Ofereça mais contexto ao seu agente, caso ainda não tenha…" at bounding box center [780, 417] width 186 height 95
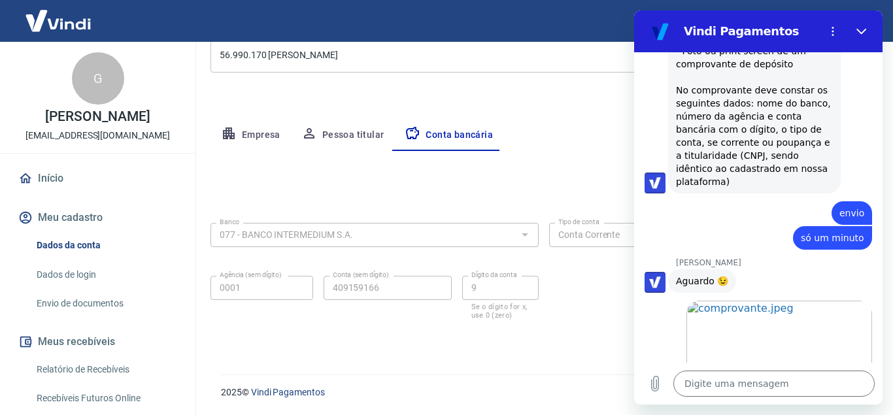
scroll to position [2078, 0]
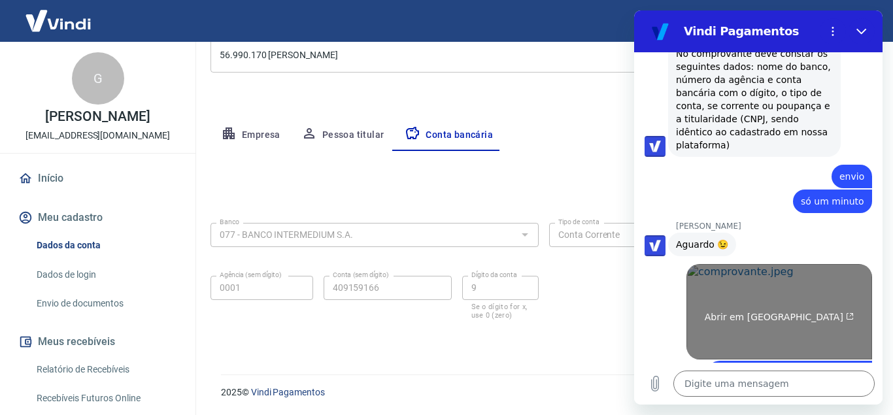
click at [750, 264] on img "Imagem compartilhada. Ofereça mais contexto ao seu agente, caso ainda não tenha…" at bounding box center [780, 311] width 186 height 95
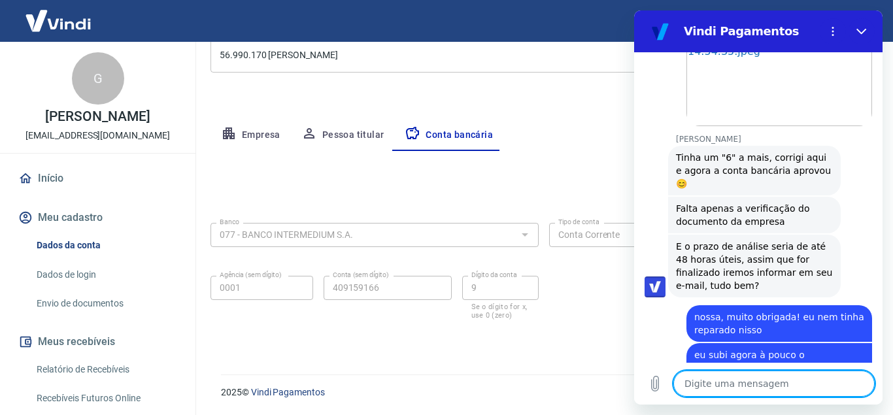
scroll to position [2579, 0]
click at [708, 388] on textarea at bounding box center [774, 384] width 201 height 26
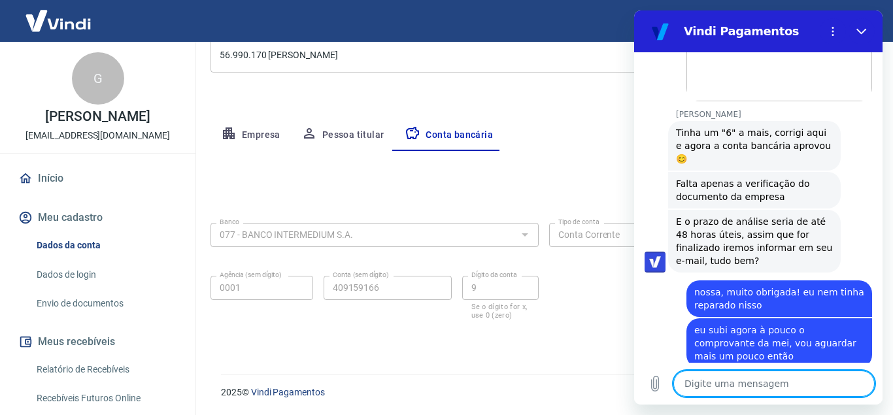
scroll to position [2604, 0]
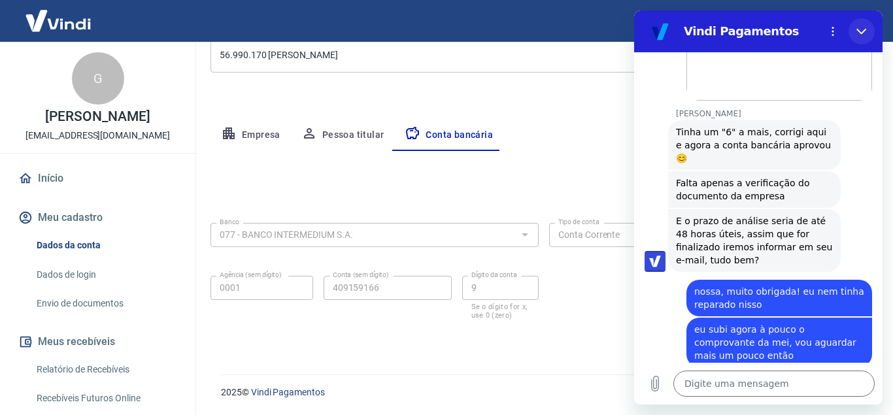
click at [856, 37] on button "Fechar" at bounding box center [862, 31] width 26 height 26
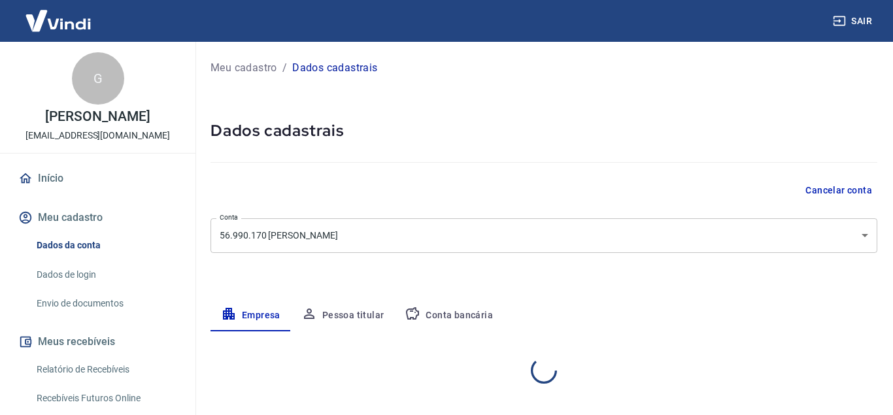
select select "SP"
select select "business"
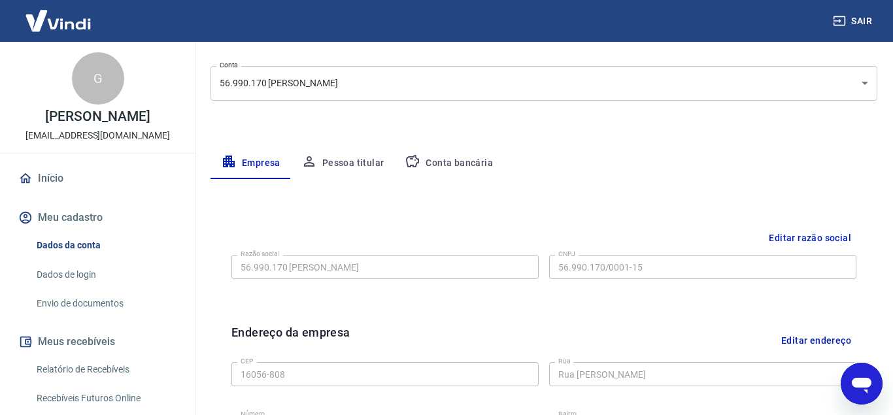
scroll to position [171, 0]
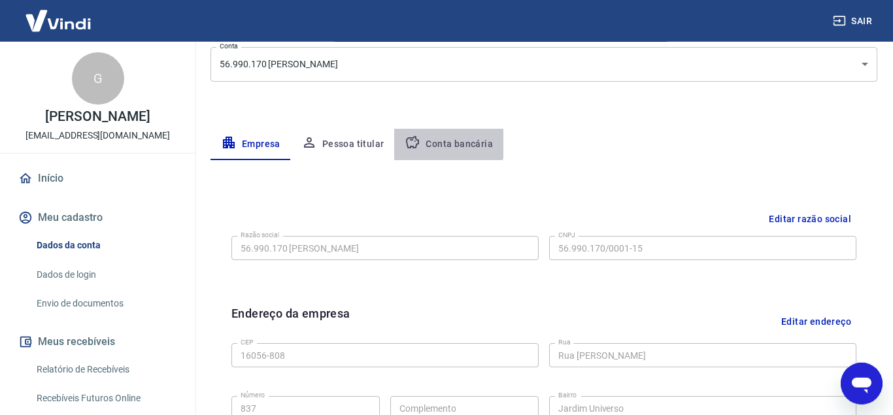
click at [446, 141] on button "Conta bancária" at bounding box center [448, 144] width 109 height 31
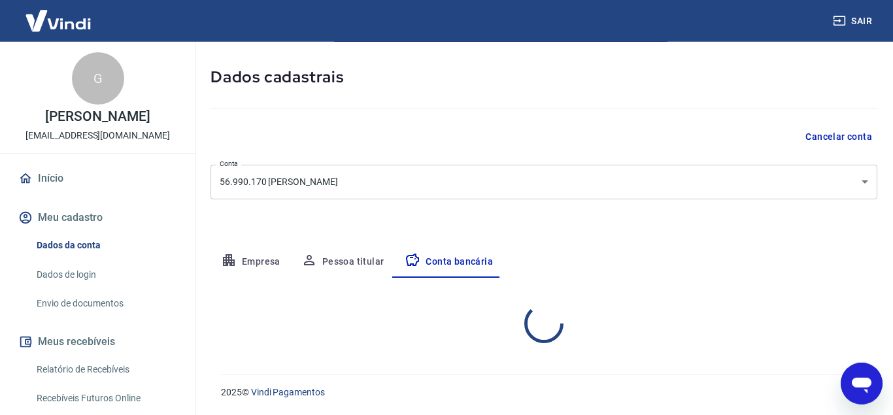
scroll to position [54, 0]
select select "1"
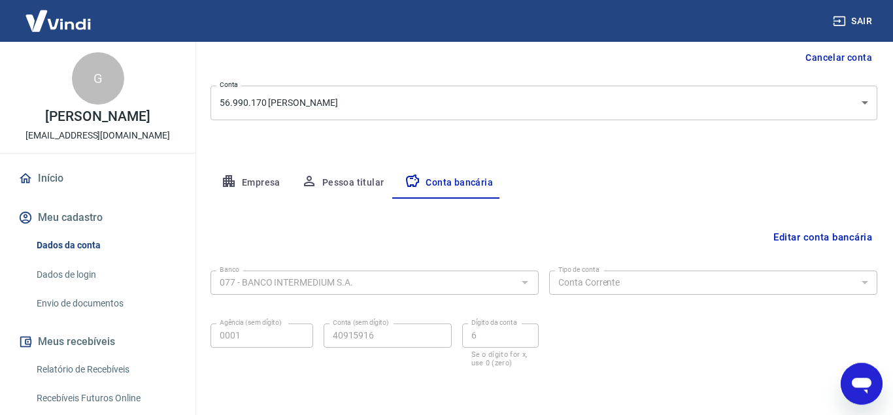
scroll to position [180, 0]
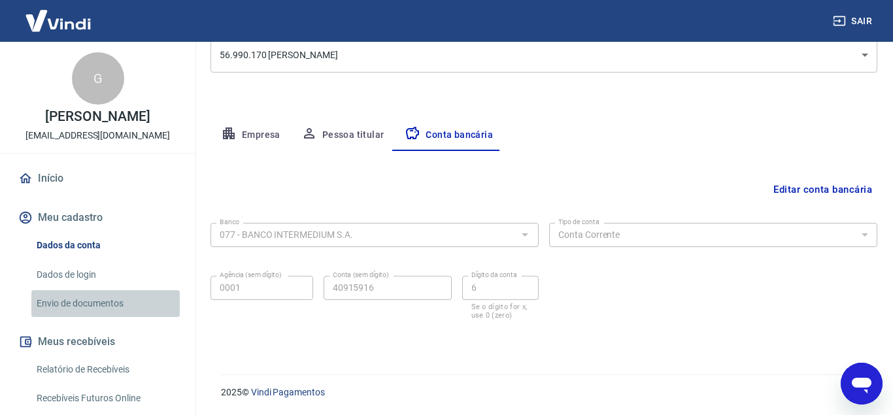
click at [55, 303] on link "Envio de documentos" at bounding box center [105, 303] width 148 height 27
